Goal: Transaction & Acquisition: Book appointment/travel/reservation

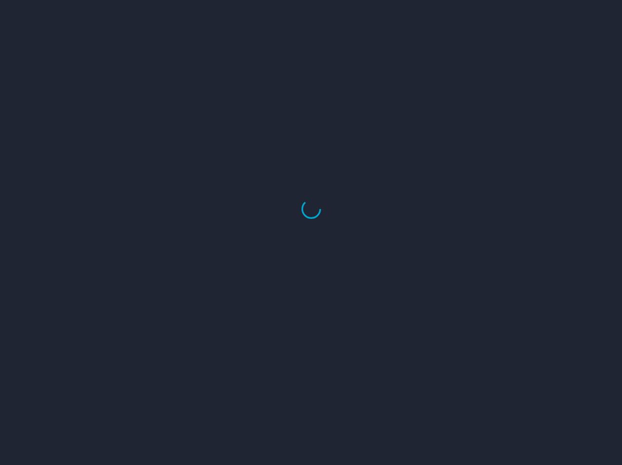
select select "US"
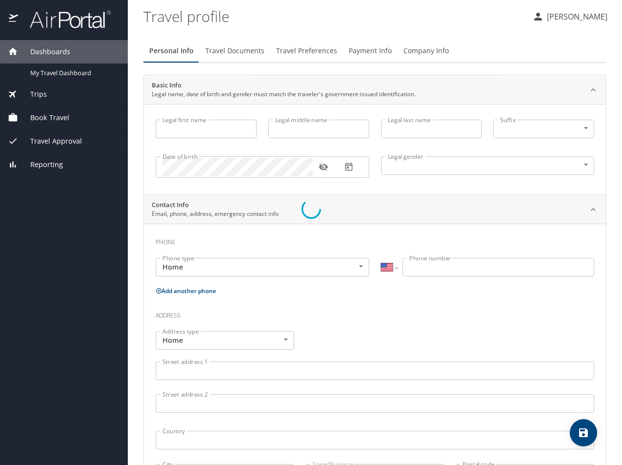
type input "[PERSON_NAME]"
type input "Italiano"
type input "[DEMOGRAPHIC_DATA]"
type input "[PERSON_NAME]"
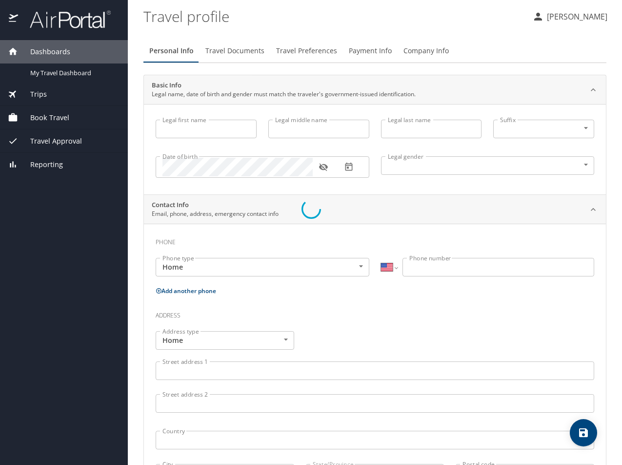
type input "Apple"
type input "[PHONE_NUMBER]"
type input "[EMAIL_ADDRESS][DOMAIN_NAME]"
select select "US"
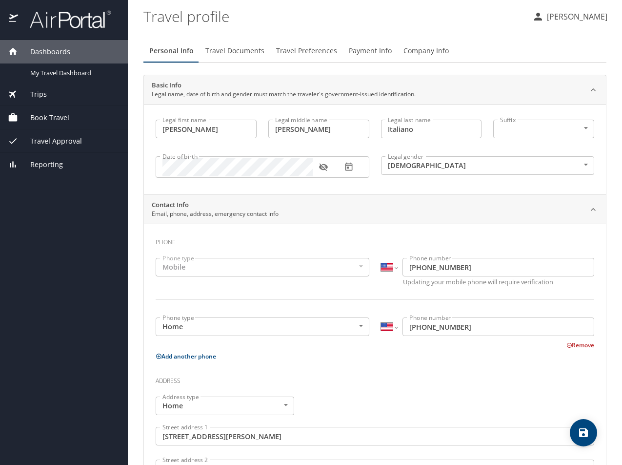
click at [29, 89] on span "Trips" at bounding box center [32, 94] width 29 height 11
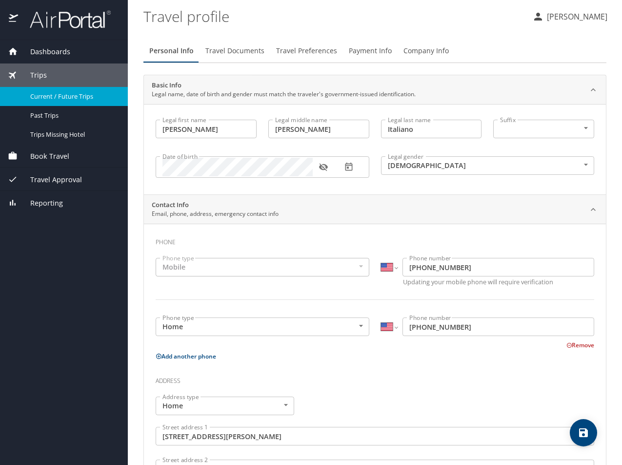
click at [55, 94] on span "Current / Future Trips" at bounding box center [73, 96] width 86 height 9
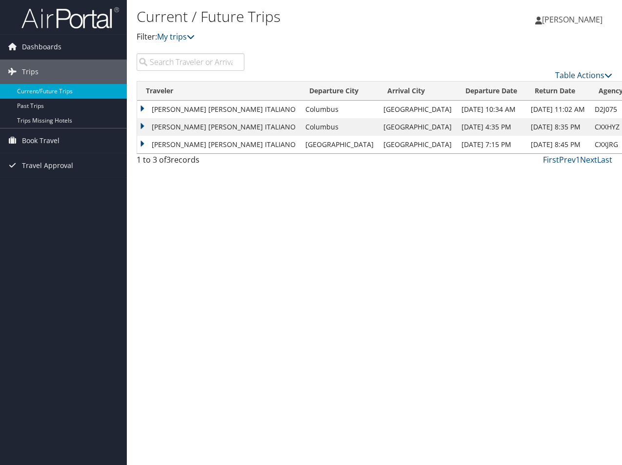
click at [137, 108] on td "JULIA ELIZABETH ITALIANO" at bounding box center [219, 110] width 164 height 18
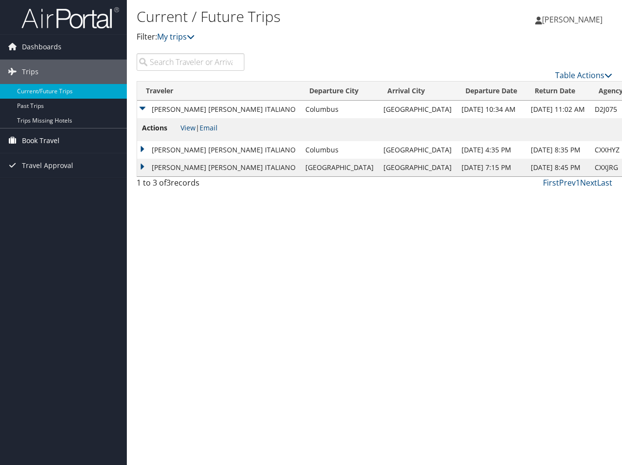
click at [57, 137] on span "Book Travel" at bounding box center [41, 140] width 38 height 24
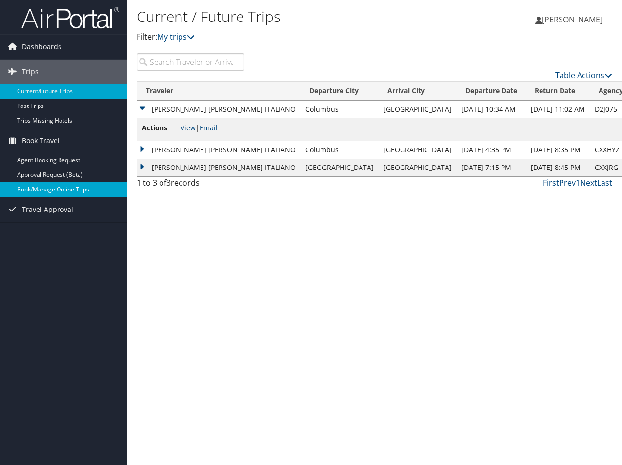
click at [82, 189] on link "Book/Manage Online Trips" at bounding box center [63, 189] width 127 height 15
